Goal: Task Accomplishment & Management: Use online tool/utility

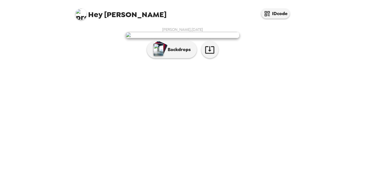
scroll to position [26, 0]
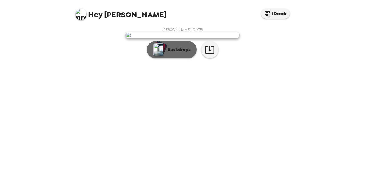
click at [159, 56] on img "button" at bounding box center [158, 49] width 10 height 13
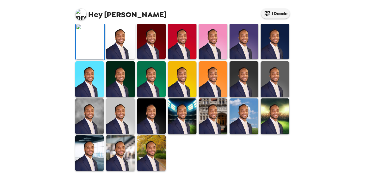
scroll to position [69, 0]
click at [273, 59] on img at bounding box center [274, 41] width 28 height 36
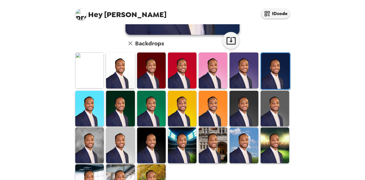
scroll to position [165, 0]
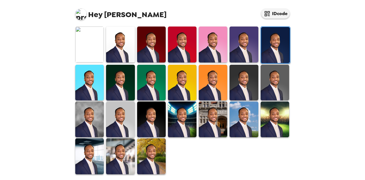
click at [152, 117] on img at bounding box center [151, 119] width 28 height 36
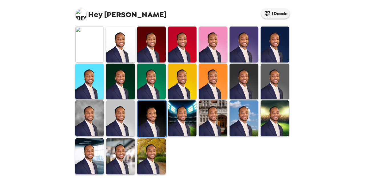
click at [150, 150] on img at bounding box center [151, 156] width 28 height 36
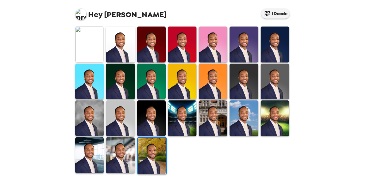
click at [89, 150] on img at bounding box center [89, 155] width 28 height 36
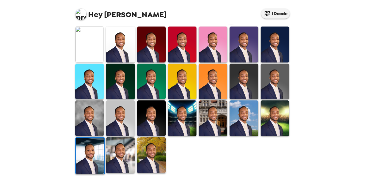
click at [93, 118] on img at bounding box center [89, 118] width 28 height 36
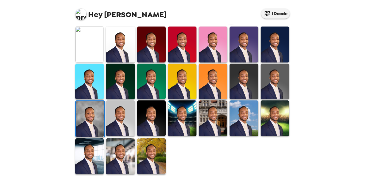
click at [222, 121] on img at bounding box center [213, 118] width 28 height 36
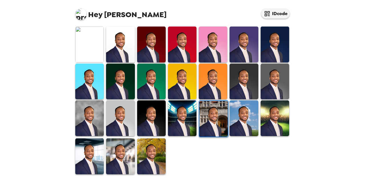
click at [240, 114] on img at bounding box center [243, 118] width 28 height 36
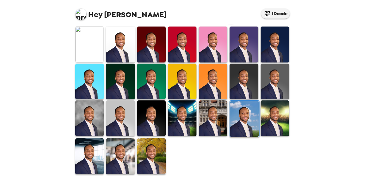
click at [245, 77] on img at bounding box center [243, 82] width 28 height 36
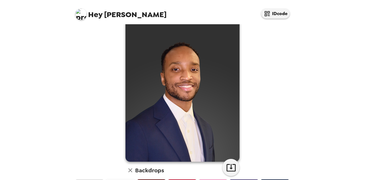
scroll to position [91, 0]
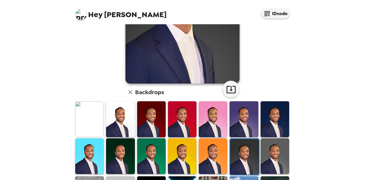
click at [279, 116] on img at bounding box center [274, 119] width 28 height 36
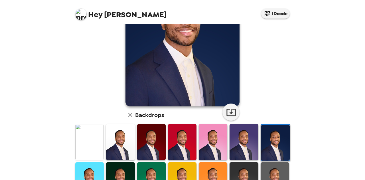
scroll to position [76, 0]
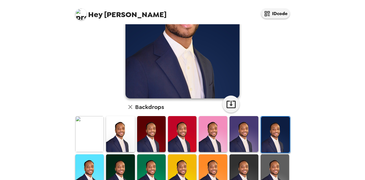
click at [119, 134] on img at bounding box center [120, 134] width 28 height 36
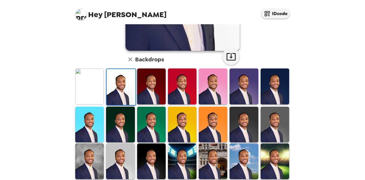
scroll to position [165, 0]
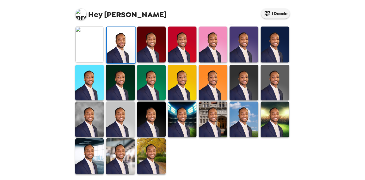
click at [150, 119] on img at bounding box center [151, 119] width 28 height 36
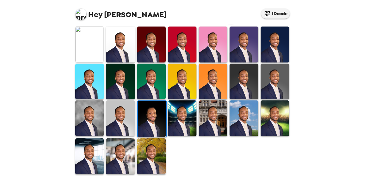
click at [178, 113] on img at bounding box center [182, 118] width 28 height 36
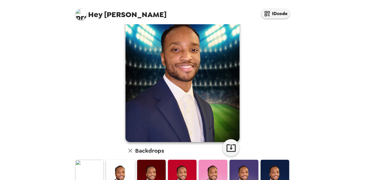
scroll to position [22, 0]
